Goal: Obtain resource: Obtain resource

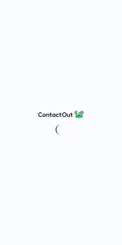
click at [121, 75] on div at bounding box center [61, 122] width 122 height 245
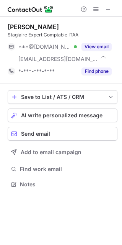
scroll to position [179, 122]
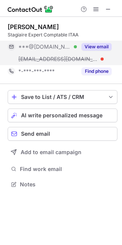
click at [98, 46] on button "View email" at bounding box center [97, 47] width 30 height 8
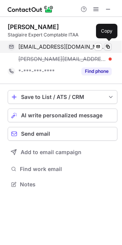
click at [109, 43] on button at bounding box center [108, 47] width 8 height 8
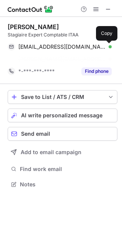
scroll to position [167, 122]
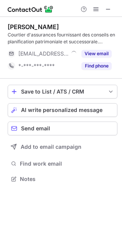
scroll to position [173, 122]
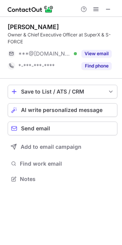
scroll to position [173, 122]
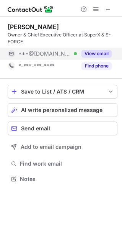
click at [97, 53] on button "View email" at bounding box center [97, 54] width 30 height 8
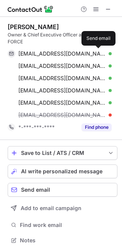
scroll to position [235, 117]
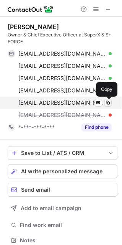
click at [109, 103] on span at bounding box center [108, 103] width 6 height 6
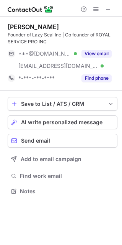
scroll to position [186, 122]
